Goal: Obtain resource: Download file/media

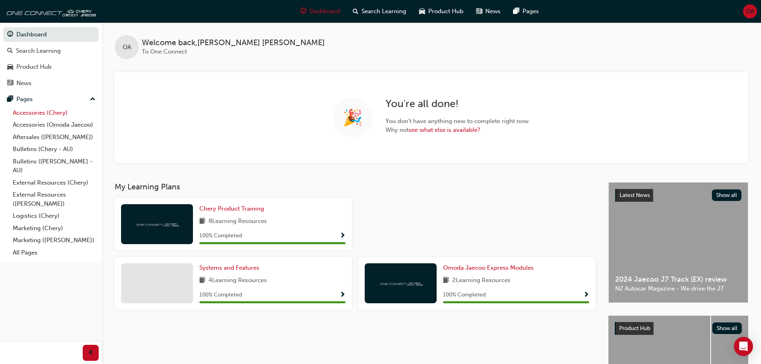
click at [46, 115] on link "Accessories (Chery)" at bounding box center [54, 113] width 89 height 12
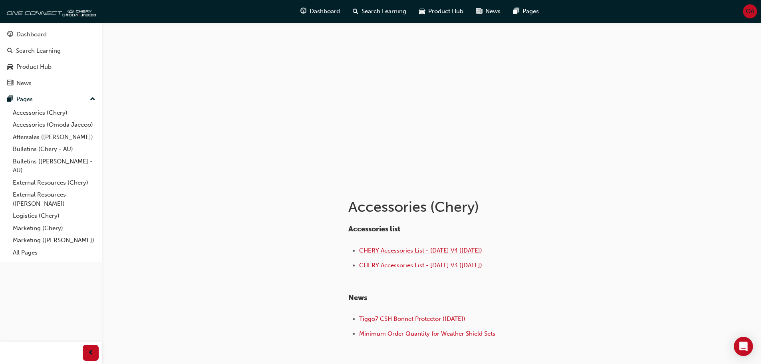
click at [427, 248] on span "CHERY Accessories List - [DATE] V4 ([DATE])" at bounding box center [420, 250] width 123 height 7
click at [89, 8] on img at bounding box center [50, 11] width 92 height 16
